Goal: Task Accomplishment & Management: Use online tool/utility

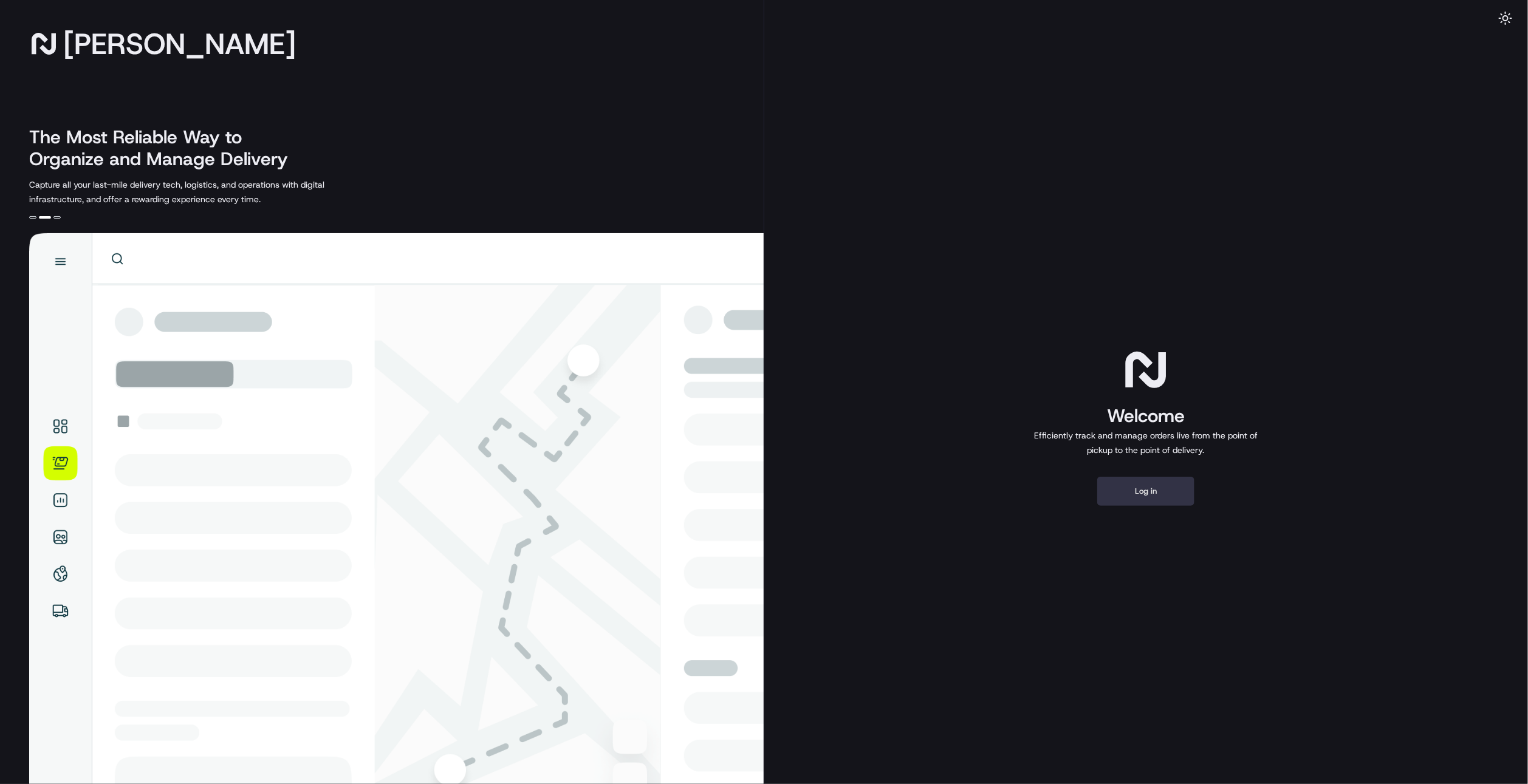
click at [1142, 489] on button "Log in" at bounding box center [1146, 491] width 97 height 29
